Goal: Task Accomplishment & Management: Manage account settings

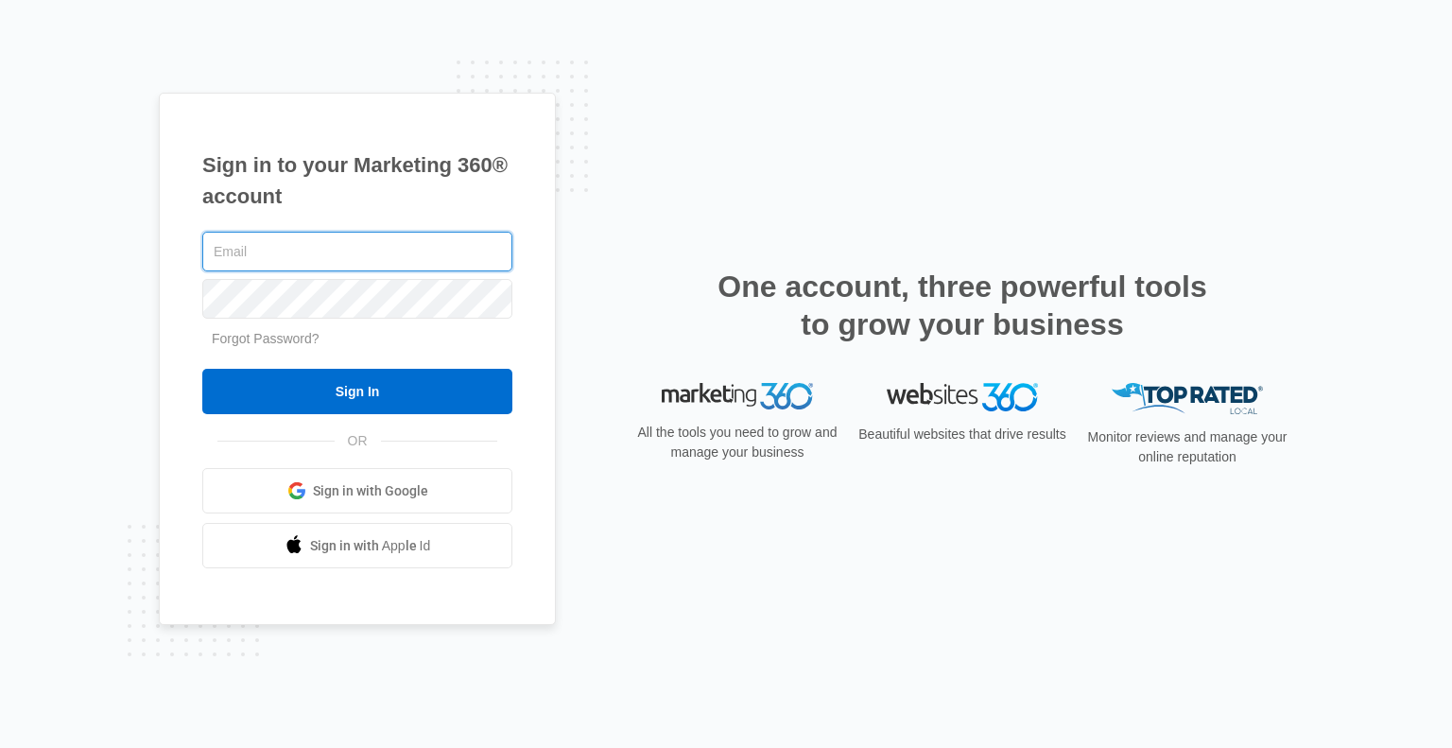
click at [381, 256] on input "text" at bounding box center [357, 252] width 310 height 40
type input "ken@spasnw.com"
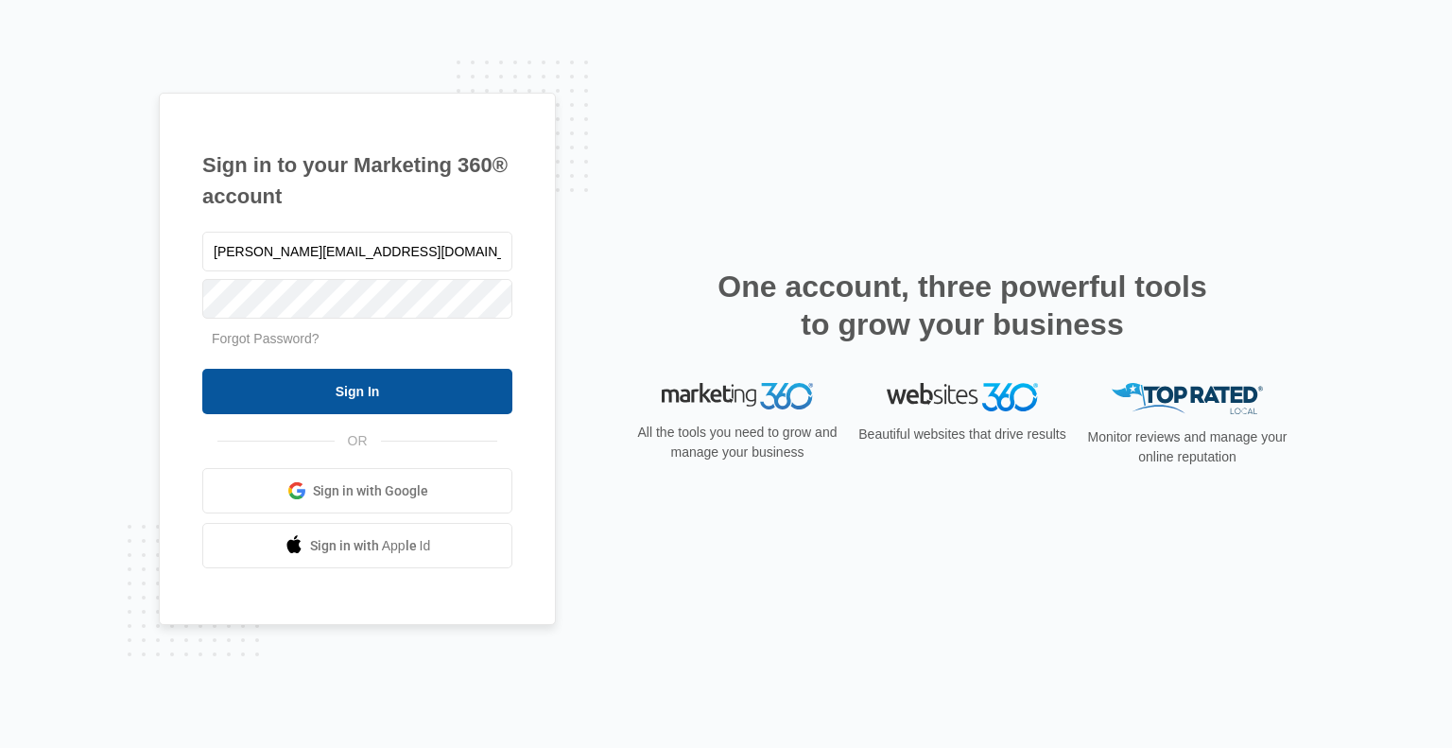
click at [378, 387] on input "Sign In" at bounding box center [357, 391] width 310 height 45
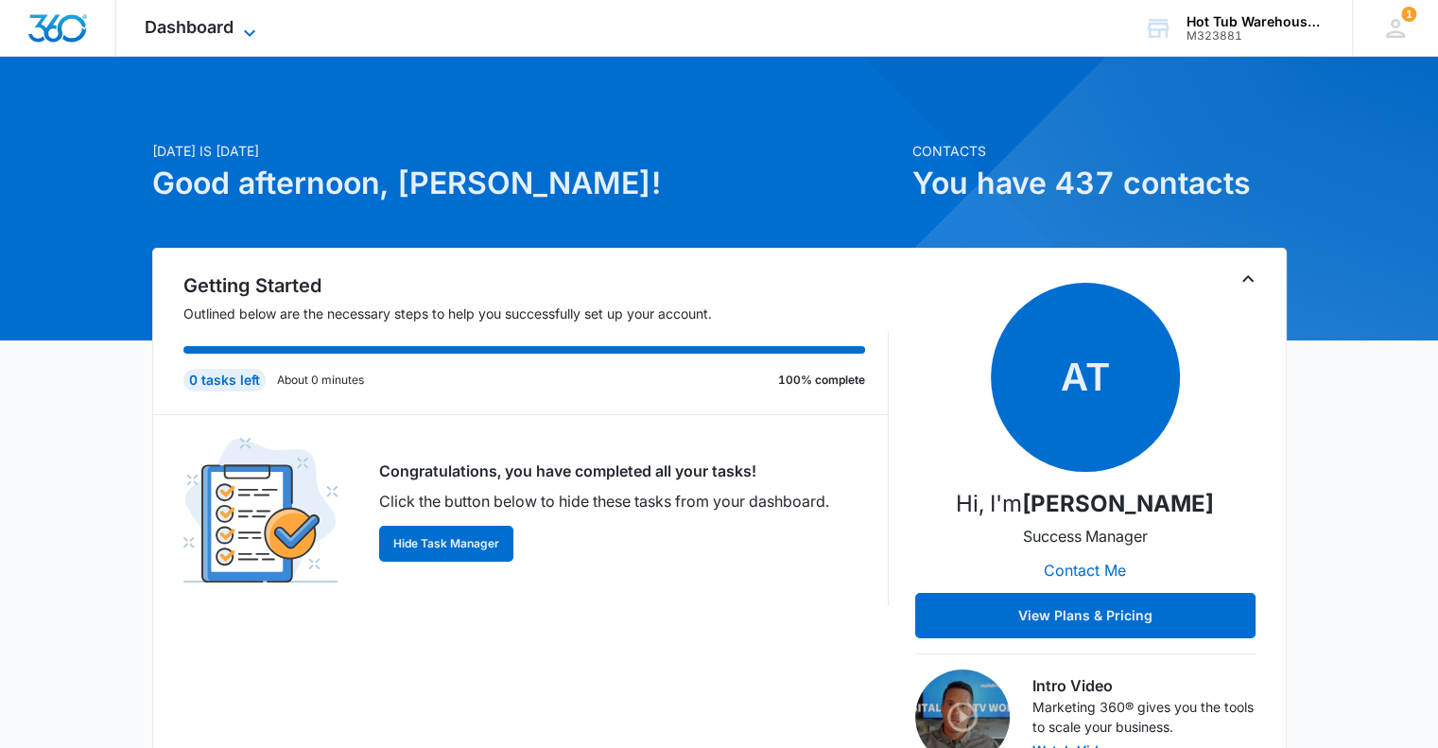
click at [240, 33] on icon at bounding box center [249, 33] width 23 height 23
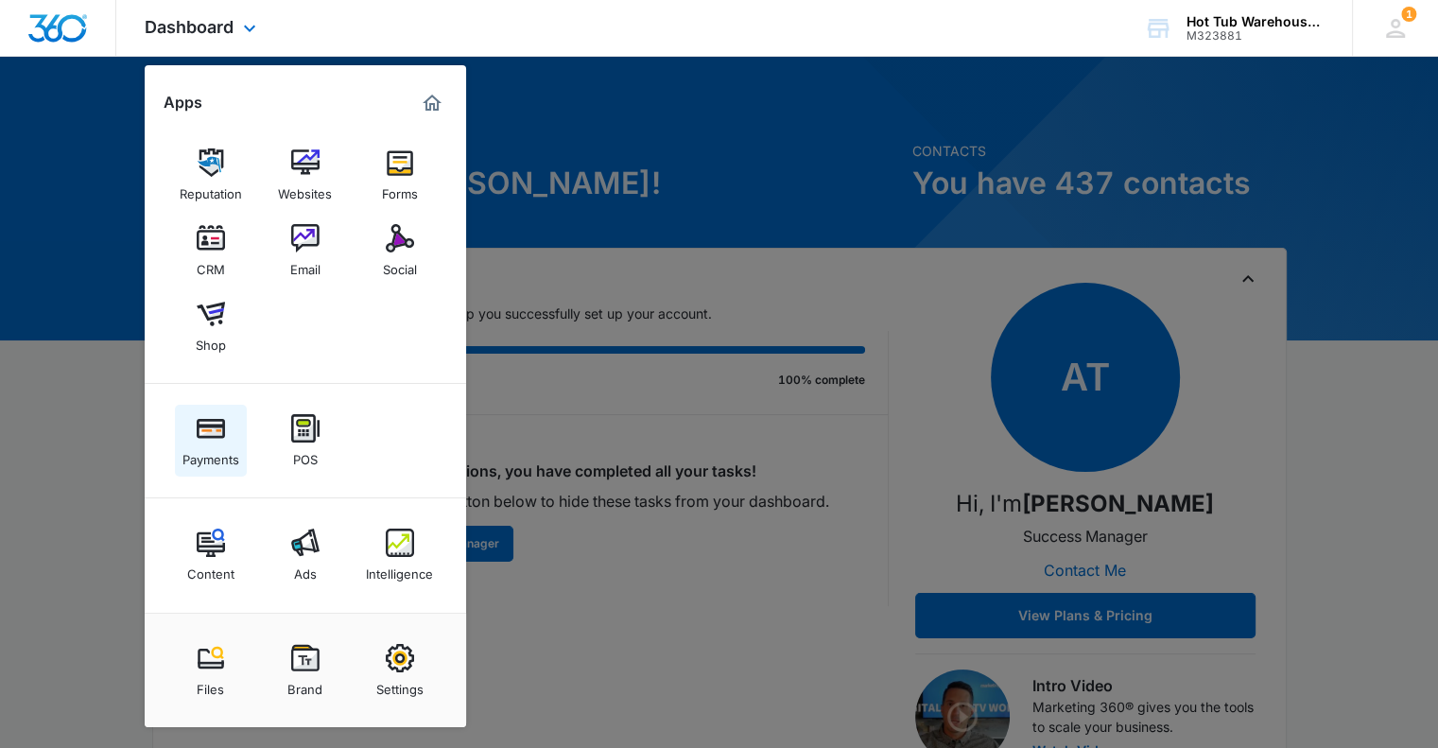
click at [204, 430] on img at bounding box center [211, 428] width 28 height 28
